Goal: Check status: Check status

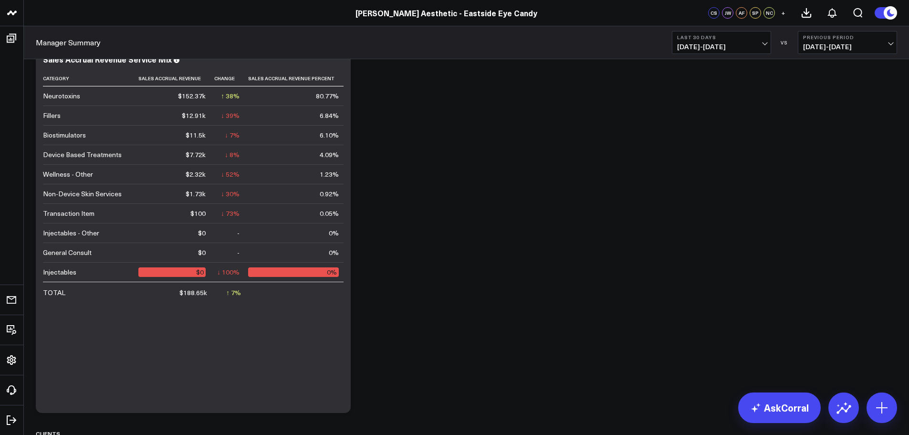
scroll to position [95, 0]
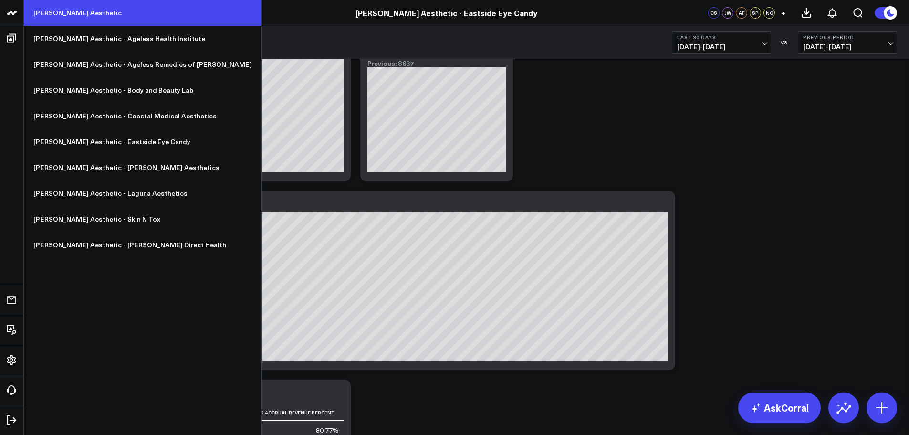
click at [76, 13] on link "[PERSON_NAME] Aesthetic" at bounding box center [143, 13] width 238 height 26
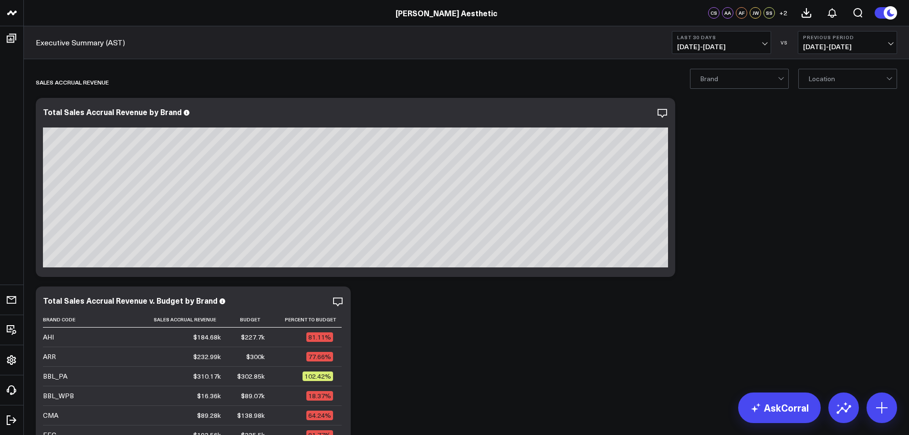
click at [766, 45] on button "Last 30 Days [DATE] - [DATE]" at bounding box center [721, 42] width 99 height 23
click at [740, 83] on link "Last 7 Days" at bounding box center [721, 82] width 98 height 18
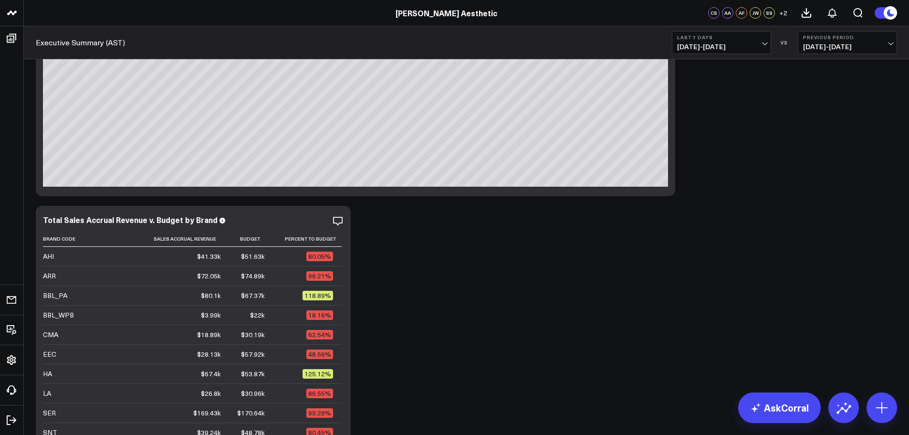
scroll to position [95, 0]
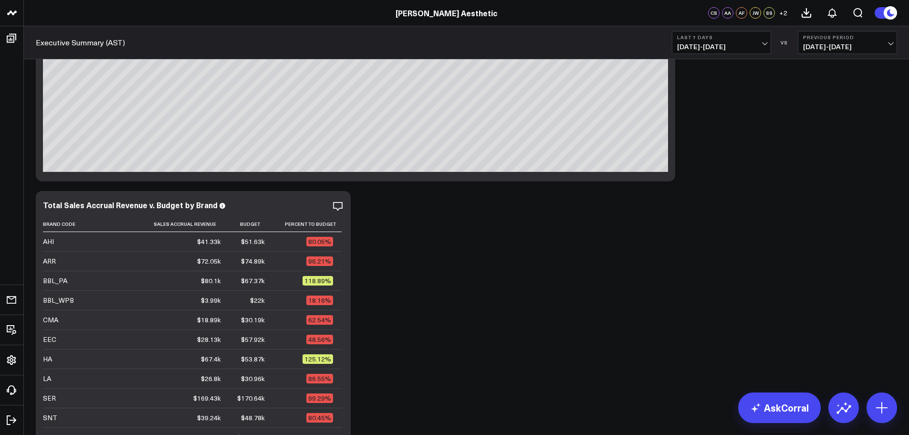
click at [762, 40] on button "Last 7 Days [DATE] - [DATE]" at bounding box center [721, 42] width 99 height 23
click at [729, 95] on link "Last 30 Days" at bounding box center [721, 100] width 98 height 18
